Goal: Task Accomplishment & Management: Manage account settings

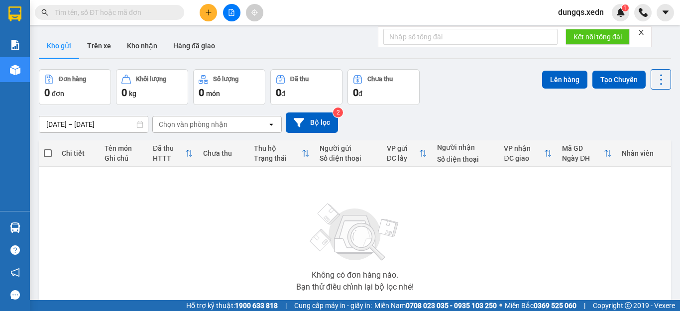
click at [595, 13] on span "dungqs.xedn" at bounding box center [581, 12] width 62 height 12
click at [569, 33] on span "Đăng xuất" at bounding box center [586, 30] width 42 height 11
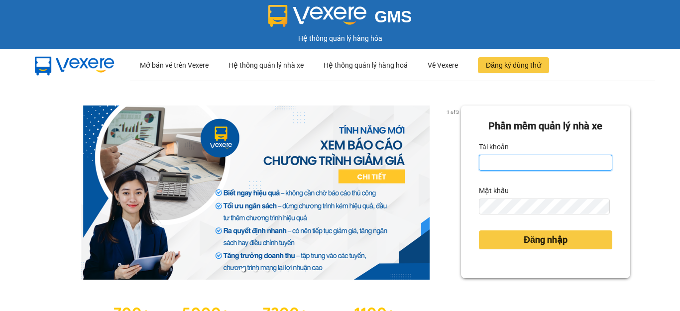
type input "hang2.xedn"
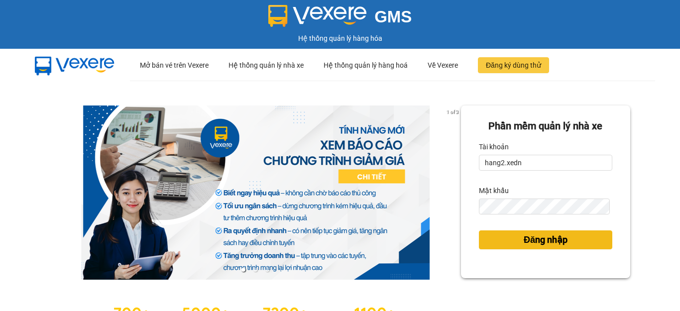
click at [541, 243] on span "Đăng nhập" at bounding box center [546, 240] width 44 height 14
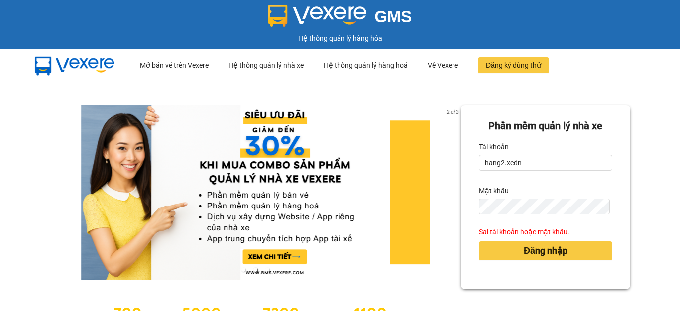
click at [541, 214] on form "Phần mềm quản lý nhà xe Tài khoản hang2.xedn Mật khẩu Sai tài khoản hoặc mật kh…" at bounding box center [545, 198] width 133 height 158
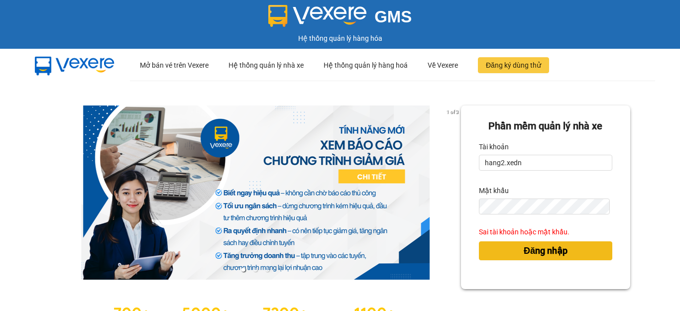
click at [529, 249] on span "Đăng nhập" at bounding box center [546, 251] width 44 height 14
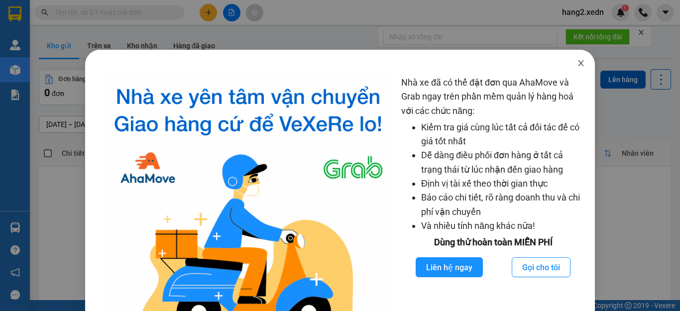
click at [577, 62] on icon "close" at bounding box center [581, 63] width 8 height 8
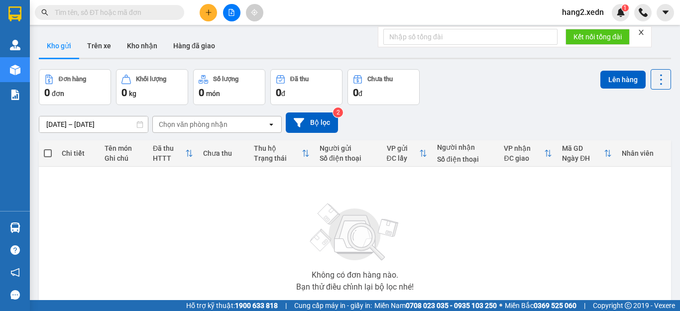
click at [643, 33] on icon "close" at bounding box center [641, 32] width 7 height 7
